Goal: Task Accomplishment & Management: Use online tool/utility

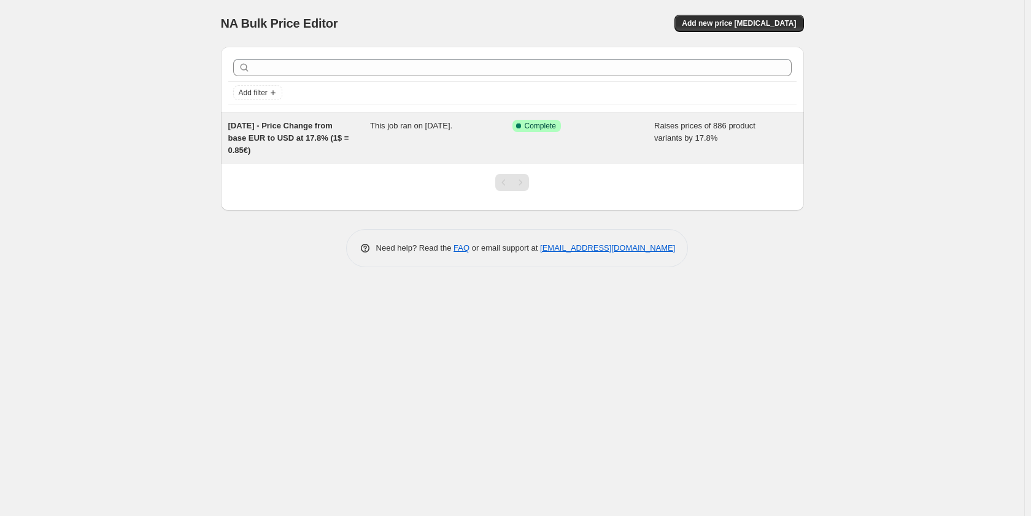
click at [606, 144] on div "Success Complete Complete" at bounding box center [583, 138] width 142 height 37
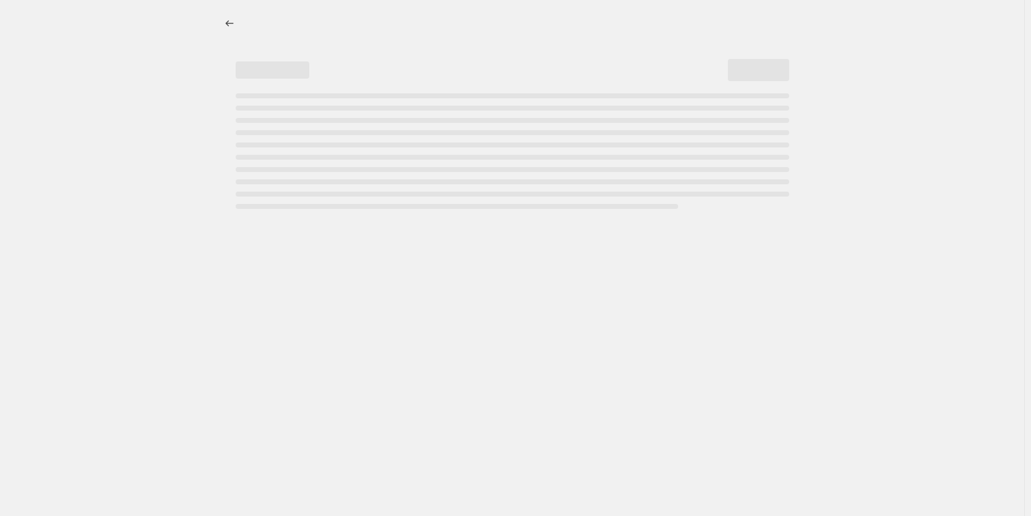
select select "percentage"
